Goal: Task Accomplishment & Management: Complete application form

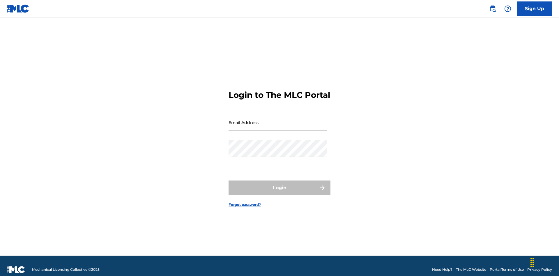
scroll to position [8, 0]
click at [278, 120] on input "Email Address" at bounding box center [278, 122] width 98 height 17
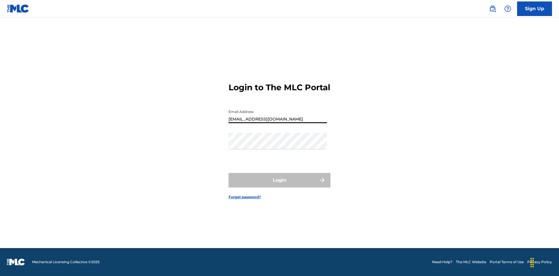
type input "[EMAIL_ADDRESS][DOMAIN_NAME]"
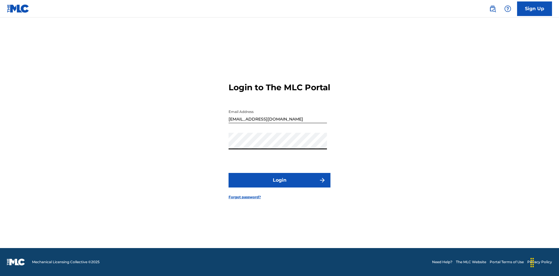
click at [280, 185] on button "Login" at bounding box center [280, 180] width 102 height 15
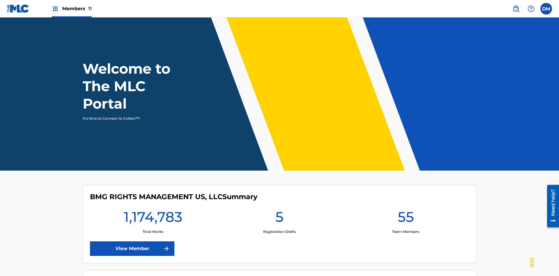
click at [72, 8] on span "Members 11" at bounding box center [76, 8] width 29 height 7
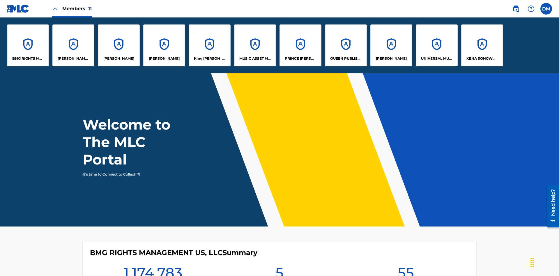
click at [437, 59] on p "UNIVERSAL MUSIC PUB GROUP" at bounding box center [437, 58] width 32 height 5
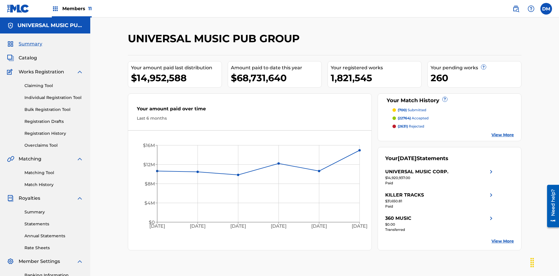
click at [54, 95] on link "Individual Registration Tool" at bounding box center [53, 98] width 59 height 6
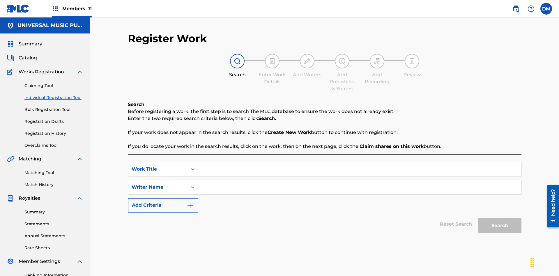
click at [360, 162] on input "Search Form" at bounding box center [359, 169] width 323 height 14
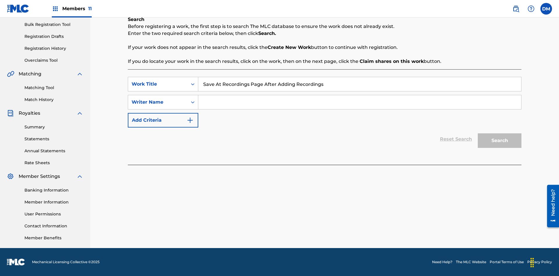
type input "Save At Recordings Page After Adding Recordings"
click at [360, 102] on input "Search Form" at bounding box center [359, 102] width 323 height 14
type input "QWERTYUIOP"
click at [500, 141] on button "Search" at bounding box center [500, 140] width 44 height 15
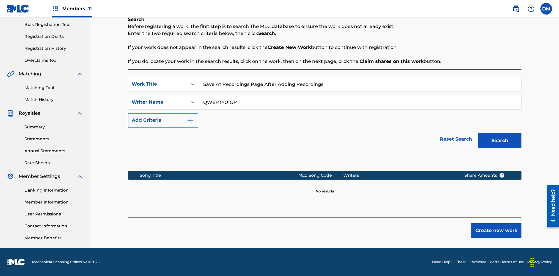
click at [497, 231] on button "Create new work" at bounding box center [497, 230] width 50 height 15
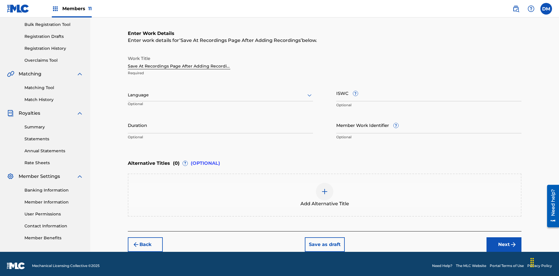
click at [221, 121] on input "Duration" at bounding box center [220, 125] width 185 height 17
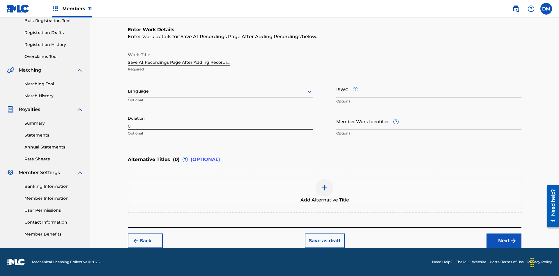
click at [221, 121] on input "0" at bounding box center [220, 121] width 185 height 17
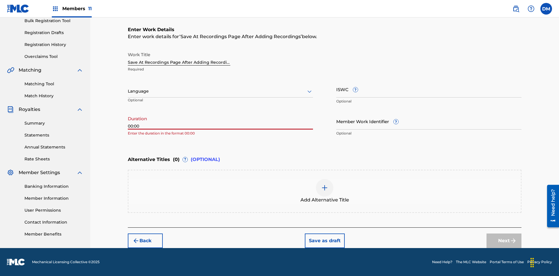
type input "00:00"
click at [310, 91] on icon at bounding box center [309, 91] width 7 height 7
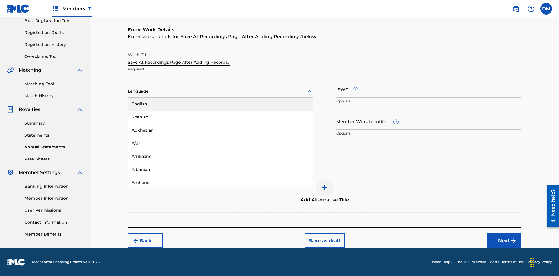
click at [221, 143] on div "Afar" at bounding box center [220, 143] width 185 height 13
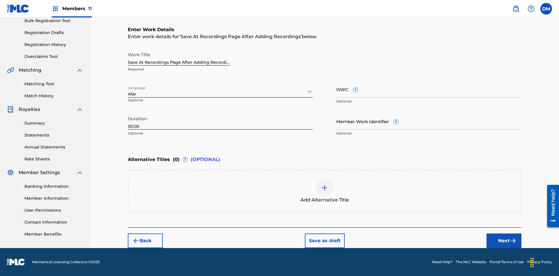
click at [429, 121] on input "Member Work Identifier ?" at bounding box center [428, 121] width 185 height 17
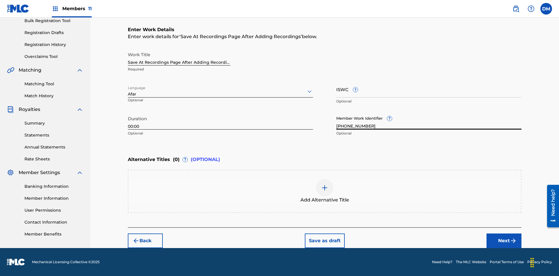
type input "[PHONE_NUMBER]"
click at [429, 89] on input "ISWC ?" at bounding box center [428, 89] width 185 height 17
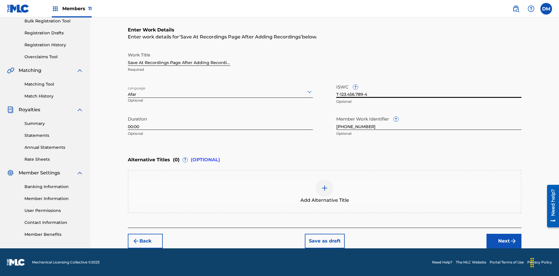
type input "T-123.456.789-4"
click at [325, 191] on img at bounding box center [324, 188] width 7 height 7
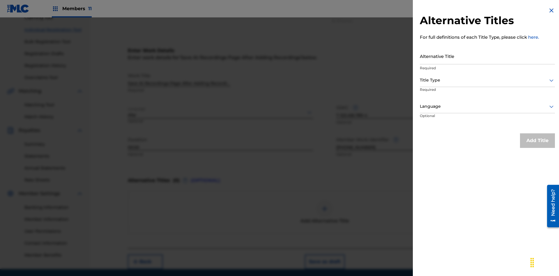
click at [488, 56] on input "Alternative Title" at bounding box center [487, 56] width 135 height 17
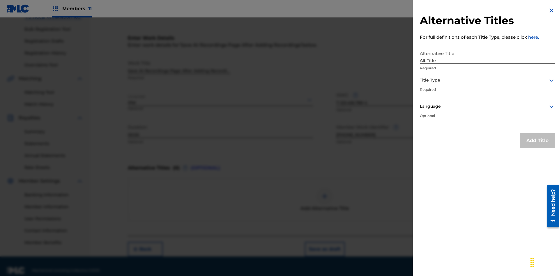
type input "Alt Title"
click at [488, 80] on div at bounding box center [487, 80] width 135 height 7
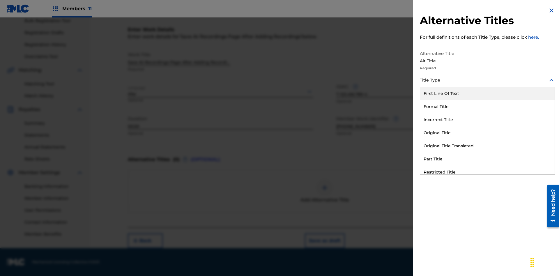
click at [488, 133] on div "Original Title" at bounding box center [487, 132] width 135 height 13
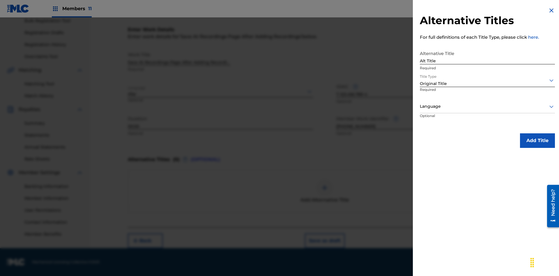
click at [488, 106] on div at bounding box center [487, 106] width 135 height 7
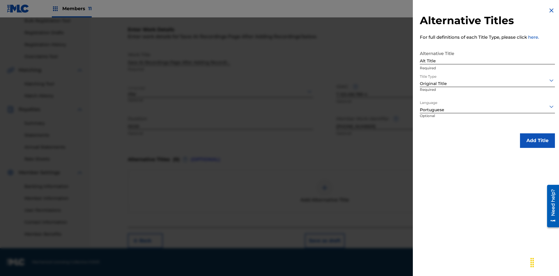
click at [538, 140] on button "Add Title" at bounding box center [537, 140] width 35 height 15
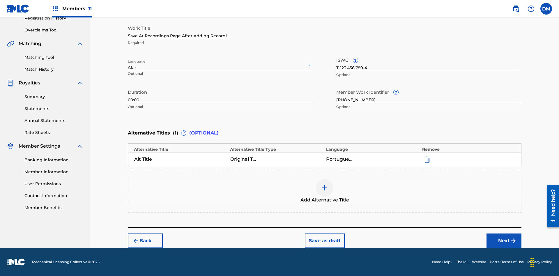
click at [504, 241] on button "Next" at bounding box center [504, 241] width 35 height 15
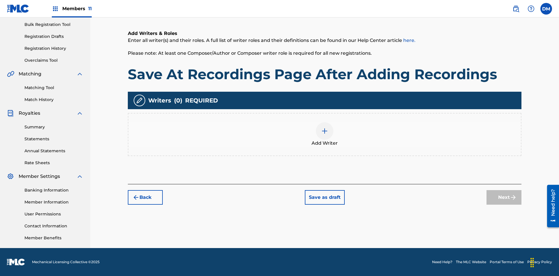
scroll to position [85, 0]
click at [325, 134] on img at bounding box center [324, 131] width 7 height 7
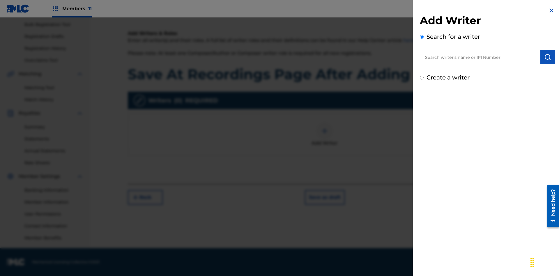
click at [480, 57] on input "text" at bounding box center [480, 57] width 121 height 15
type input "[PERSON_NAME]"
click at [548, 57] on img "submit" at bounding box center [547, 57] width 7 height 7
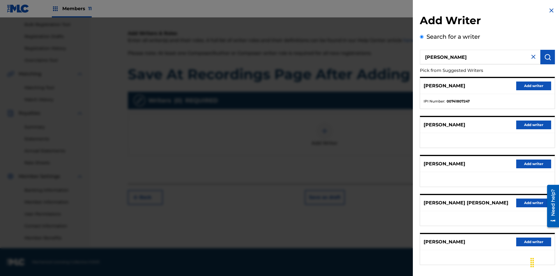
click at [534, 86] on button "Add writer" at bounding box center [534, 86] width 35 height 9
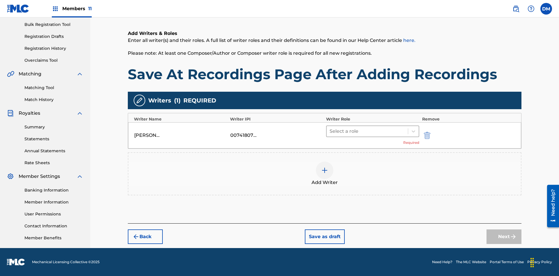
click at [330, 131] on input "text" at bounding box center [330, 131] width 1 height 7
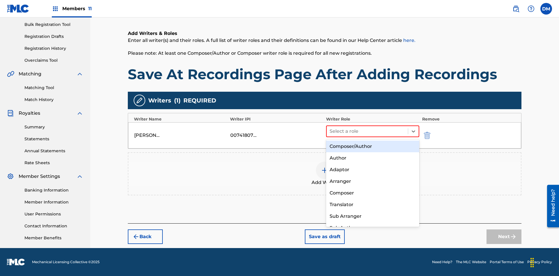
click at [373, 193] on div "Composer" at bounding box center [372, 193] width 93 height 12
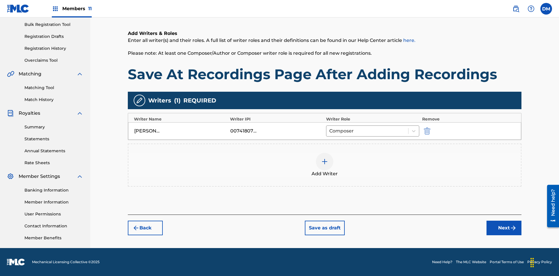
click at [504, 228] on button "Next" at bounding box center [504, 228] width 35 height 15
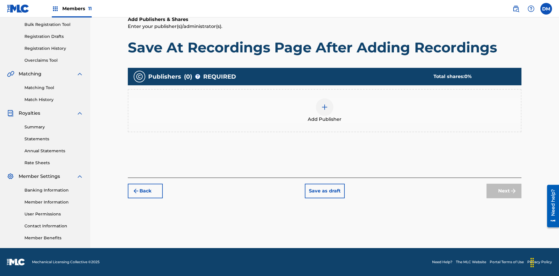
click at [325, 107] on img at bounding box center [324, 107] width 7 height 7
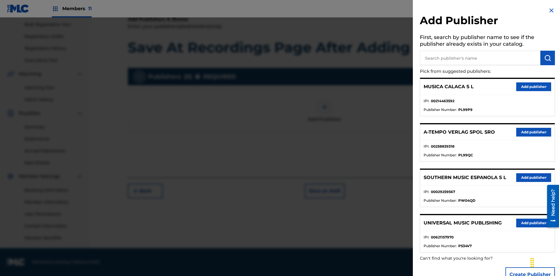
click at [480, 58] on input "text" at bounding box center [480, 58] width 121 height 15
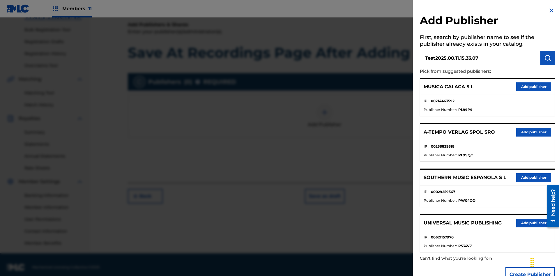
type input "Test2025.08.11.15.33.07"
click at [548, 58] on img "submit" at bounding box center [547, 57] width 7 height 7
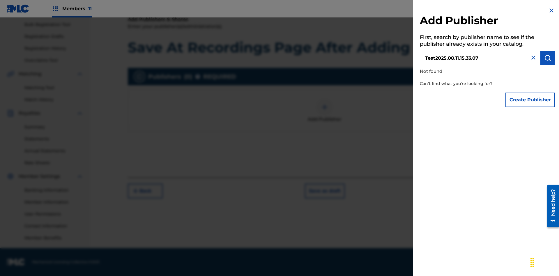
click at [531, 100] on button "Create Publisher" at bounding box center [531, 100] width 50 height 15
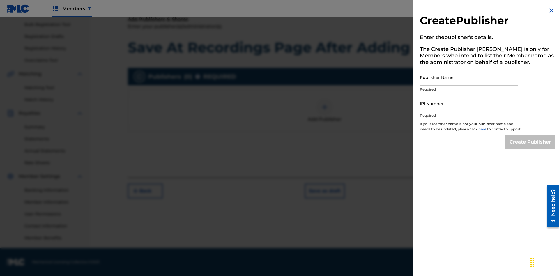
click at [469, 77] on input "Publisher Name" at bounding box center [469, 77] width 98 height 17
type input "Test2025.08.11.15.33.10"
click at [469, 103] on input "IPI Number" at bounding box center [469, 103] width 98 height 17
type input "00595839777"
click at [531, 147] on input "Create Publisher" at bounding box center [531, 142] width 50 height 15
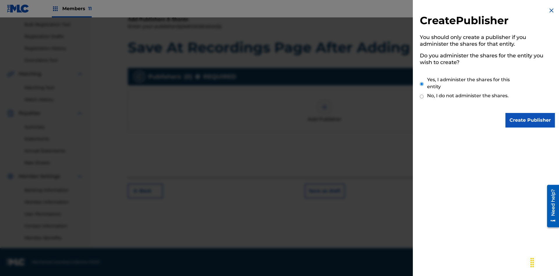
click at [422, 84] on input "Yes, I administer the shares for this entity" at bounding box center [422, 84] width 4 height 13
click at [531, 120] on input "Create Publisher" at bounding box center [531, 120] width 50 height 15
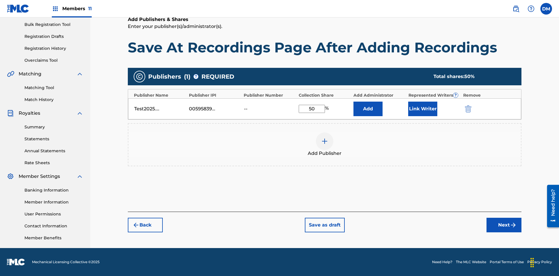
type input "50"
click at [423, 109] on button "Link Writer" at bounding box center [422, 109] width 29 height 15
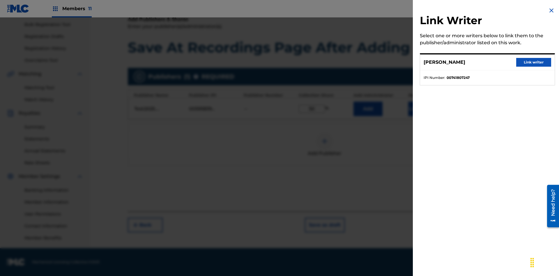
click at [534, 62] on button "Link writer" at bounding box center [534, 62] width 35 height 9
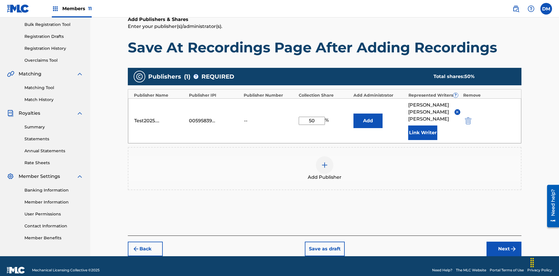
click at [423, 126] on button "Link Writer" at bounding box center [422, 133] width 29 height 15
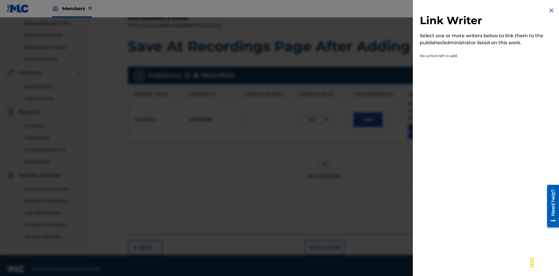
click at [552, 10] on img at bounding box center [551, 10] width 7 height 7
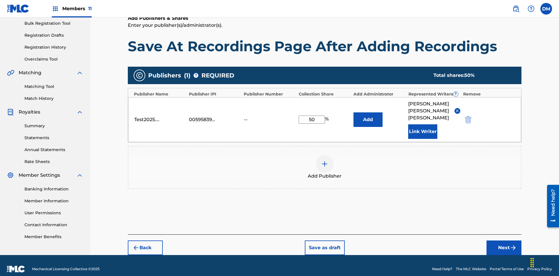
click at [368, 116] on button "Add" at bounding box center [368, 119] width 29 height 15
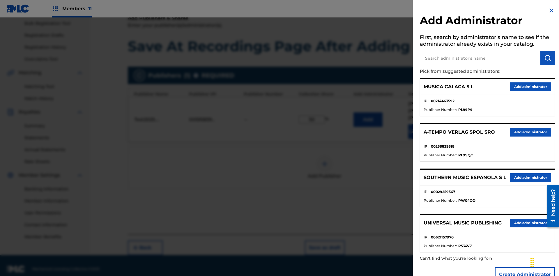
click at [480, 58] on input "text" at bounding box center [480, 58] width 121 height 15
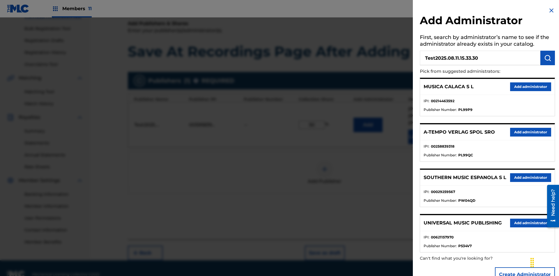
type input "Test2025.08.11.15.33.30"
click at [548, 58] on img "submit" at bounding box center [547, 57] width 7 height 7
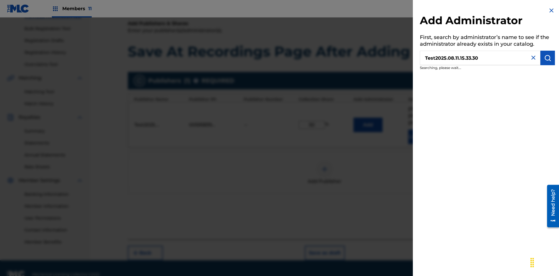
scroll to position [86, 0]
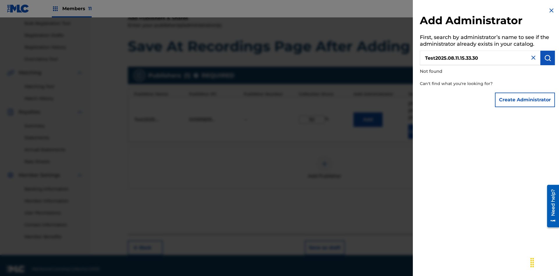
click at [526, 100] on button "Create Administrator" at bounding box center [525, 100] width 60 height 15
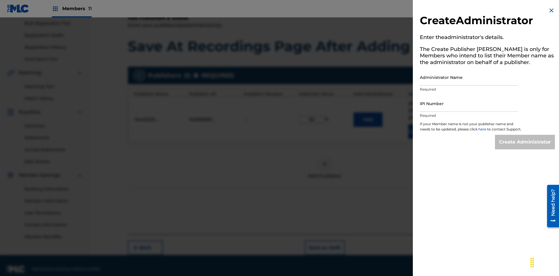
click at [469, 77] on input "Administrator Name" at bounding box center [469, 77] width 98 height 17
type input "Test2025.08.11.15.33.34"
click at [469, 103] on input "IPI Number" at bounding box center [469, 103] width 98 height 17
type input "00595839777"
click at [526, 147] on input "Create Administrator" at bounding box center [525, 142] width 60 height 15
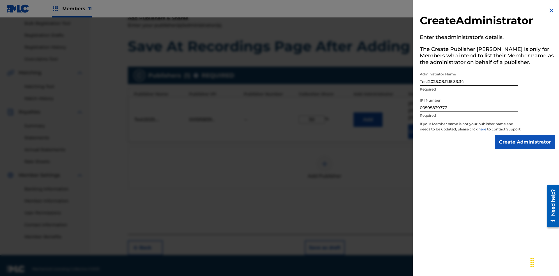
scroll to position [118, 0]
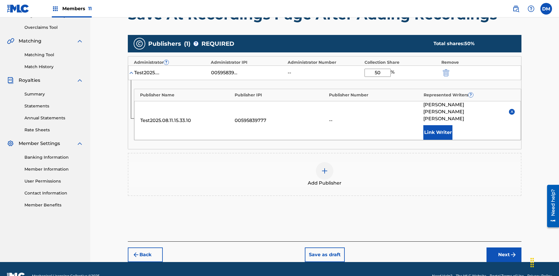
click at [504, 248] on button "Next" at bounding box center [504, 255] width 35 height 15
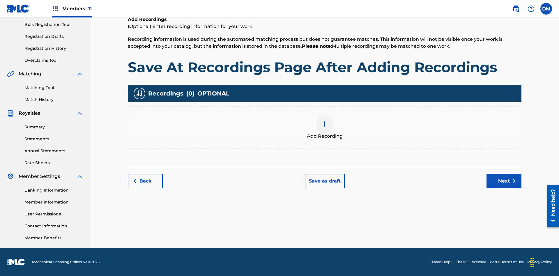
click at [325, 127] on img at bounding box center [324, 124] width 7 height 7
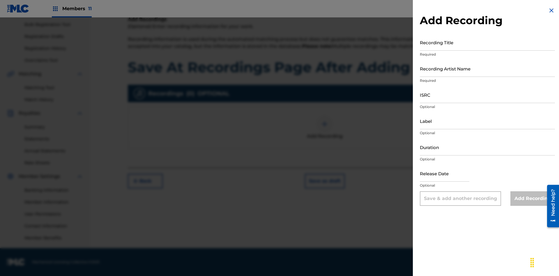
click at [488, 42] on input "Recording Title" at bounding box center [487, 42] width 135 height 17
click at [488, 68] on input "Recording Artist Name" at bounding box center [487, 68] width 135 height 17
click at [488, 95] on input "ISRC" at bounding box center [487, 95] width 135 height 17
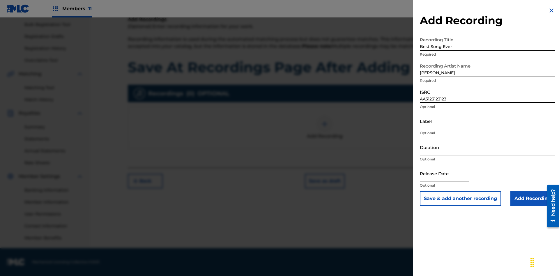
click at [488, 121] on input "Label" at bounding box center [487, 121] width 135 height 17
click at [488, 147] on input "Duration" at bounding box center [487, 147] width 135 height 17
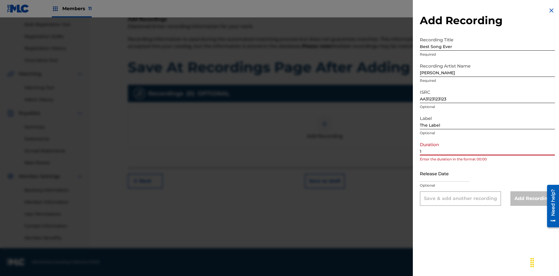
click at [488, 147] on input "1" at bounding box center [487, 147] width 135 height 17
click at [450, 174] on input "text" at bounding box center [445, 173] width 50 height 17
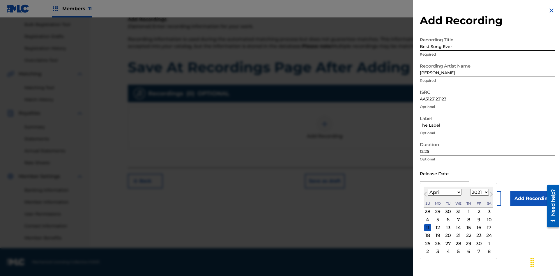
click at [479, 193] on select "1900 1901 1902 1903 1904 1905 1906 1907 1908 1909 1910 1911 1912 1913 1914 1915…" at bounding box center [479, 192] width 19 height 7
click at [468, 212] on div "1" at bounding box center [469, 211] width 7 height 7
click at [533, 199] on input "Add Recording" at bounding box center [533, 198] width 45 height 15
click at [325, 188] on button "Save as draft" at bounding box center [325, 181] width 40 height 15
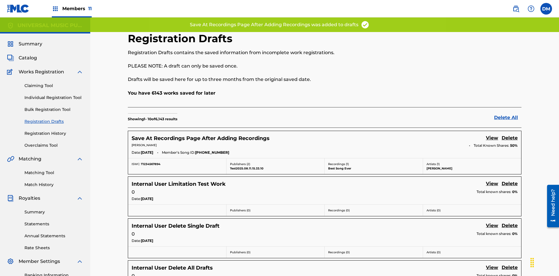
click at [492, 135] on link "View" at bounding box center [492, 139] width 12 height 8
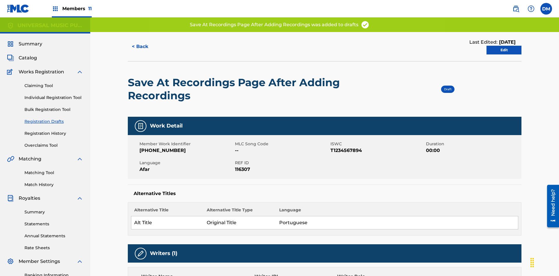
click at [504, 46] on link "Edit" at bounding box center [504, 50] width 35 height 9
